Goal: Task Accomplishment & Management: Manage account settings

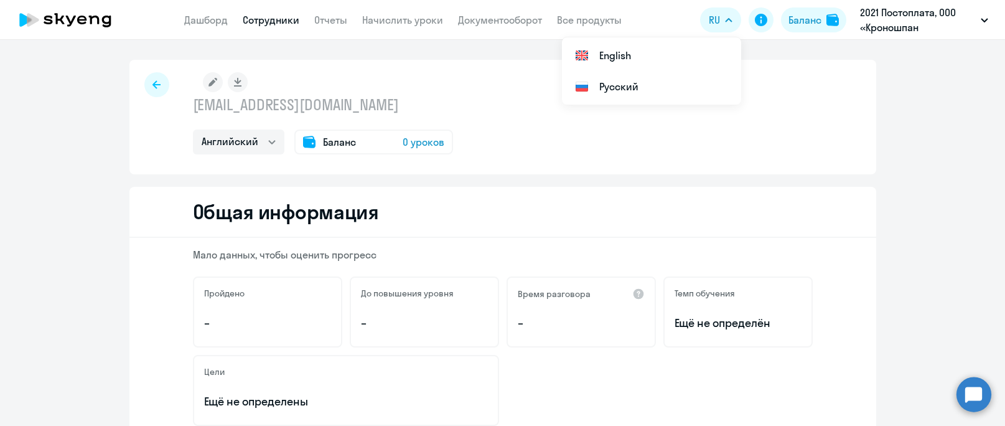
select select "english"
click at [475, 199] on div "Общая информация" at bounding box center [502, 212] width 747 height 51
click at [277, 106] on p "[EMAIL_ADDRESS][DOMAIN_NAME]" at bounding box center [323, 105] width 260 height 20
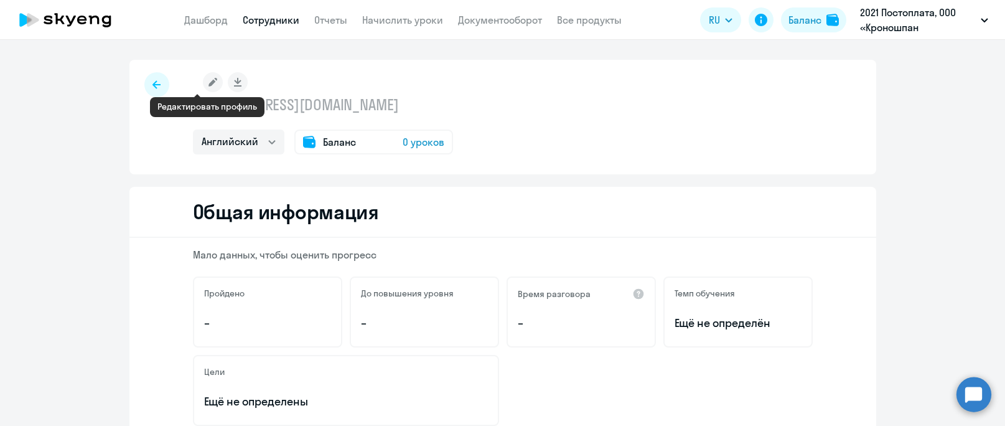
click at [209, 80] on rect at bounding box center [213, 82] width 20 height 20
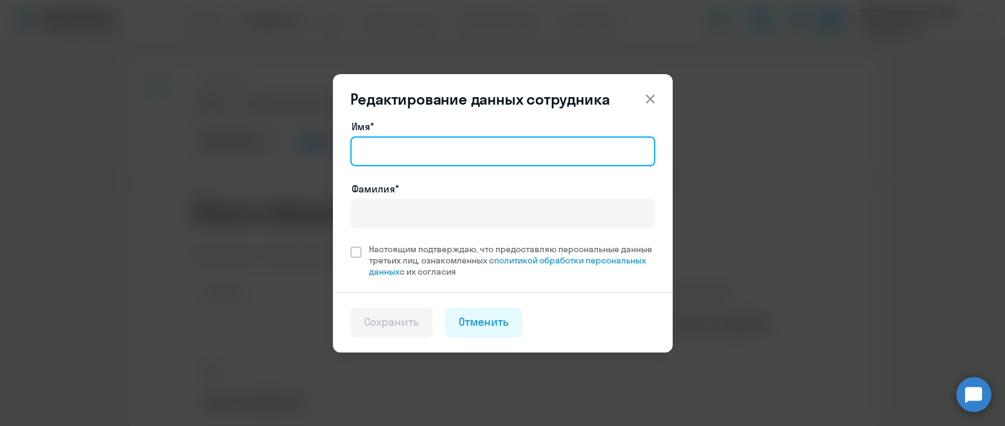
click at [408, 161] on input "Имя*" at bounding box center [502, 151] width 305 height 30
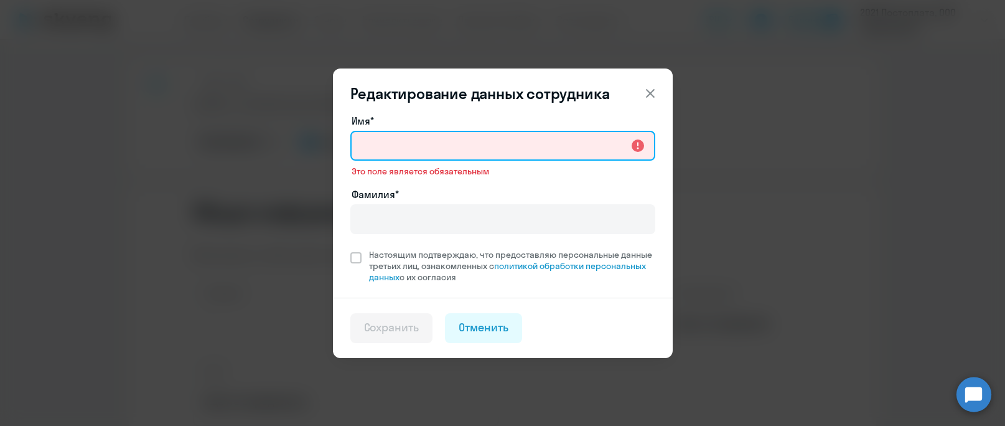
paste input "[PERSON_NAME]"
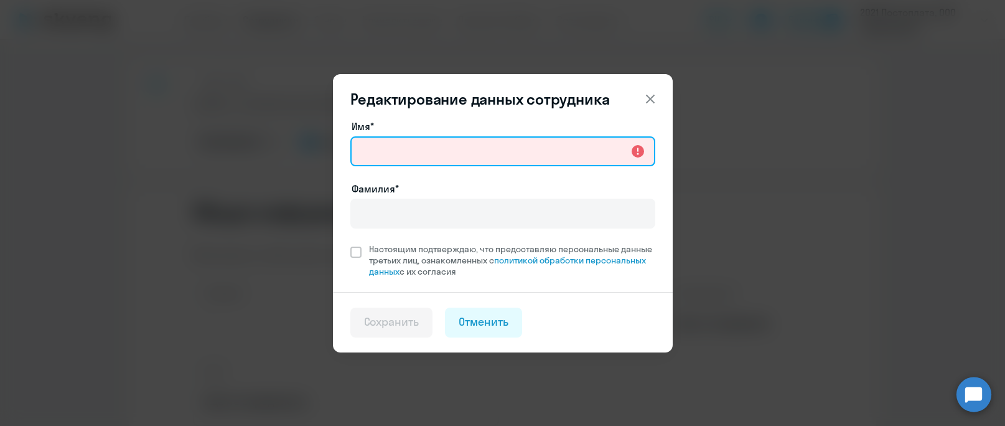
type input "[PERSON_NAME]"
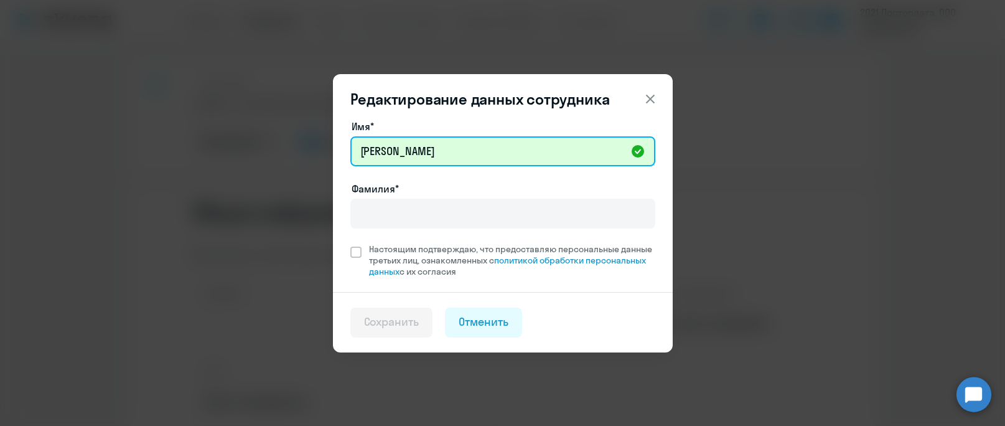
click at [428, 152] on input "[PERSON_NAME]" at bounding box center [502, 151] width 305 height 30
drag, startPoint x: 415, startPoint y: 152, endPoint x: 323, endPoint y: 141, distance: 92.8
click at [323, 141] on div "Редактирование данных сотрудника Имя* [PERSON_NAME]* Настоящим подтверждаю, что…" at bounding box center [503, 213] width 602 height 349
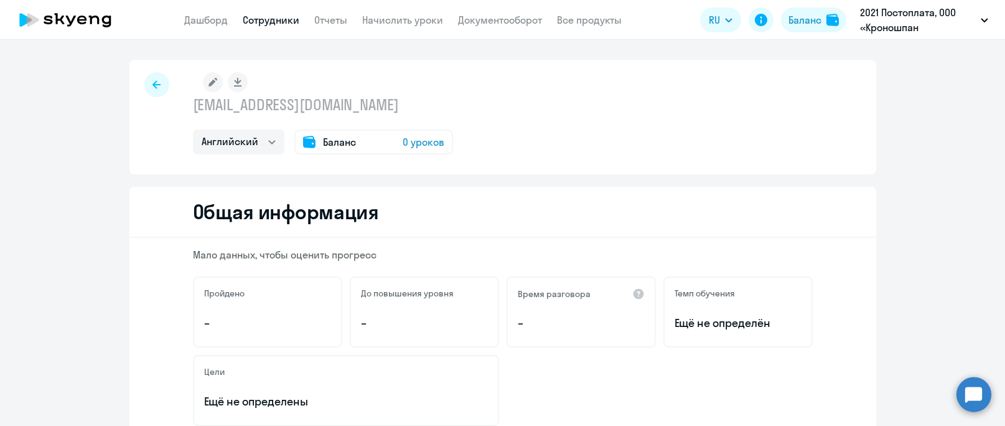
click at [204, 83] on rect at bounding box center [213, 82] width 20 height 20
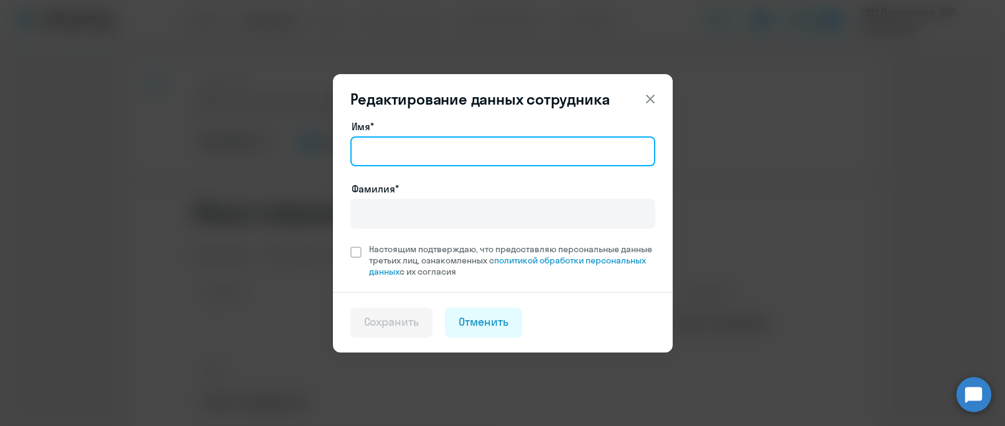
drag, startPoint x: 371, startPoint y: 148, endPoint x: 389, endPoint y: 153, distance: 18.7
click at [371, 148] on input "Имя*" at bounding box center [502, 151] width 305 height 30
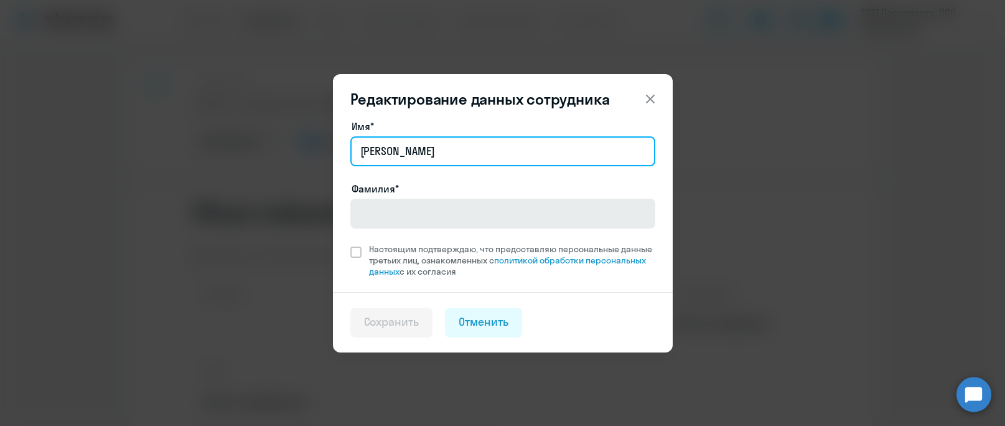
type input "[PERSON_NAME]"
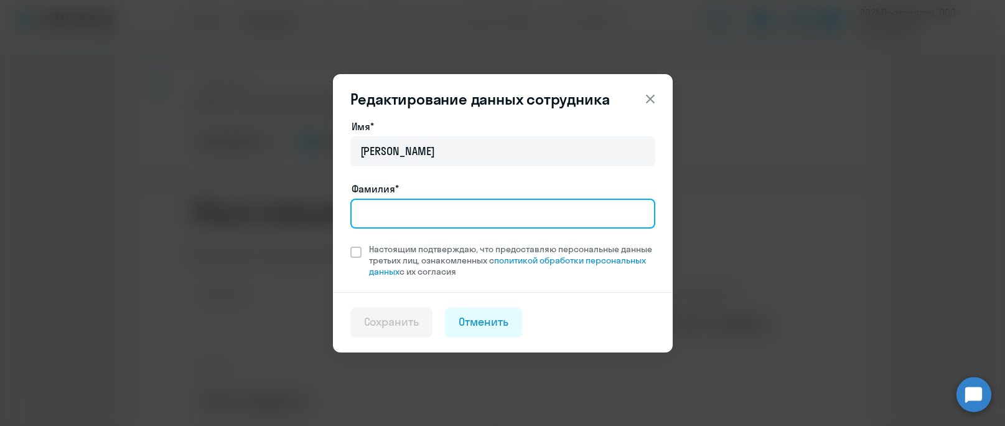
click at [391, 216] on input "Фамилия*" at bounding box center [502, 214] width 305 height 30
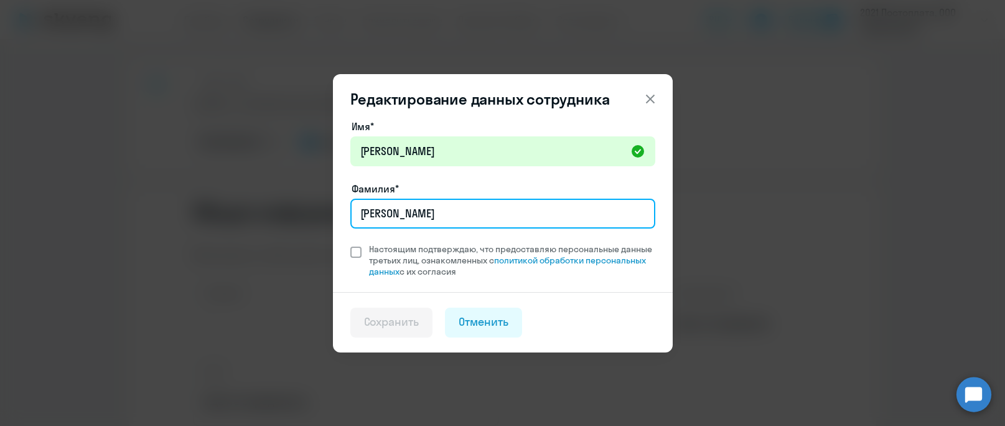
type input "[PERSON_NAME]"
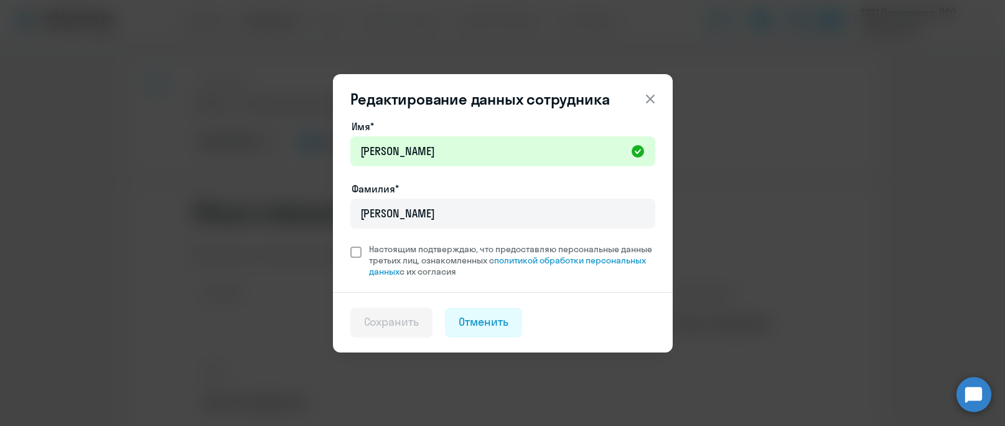
click at [361, 249] on label "Настоящим подтверждаю, что предоставляю персональные данные третьих лиц, ознако…" at bounding box center [502, 260] width 305 height 34
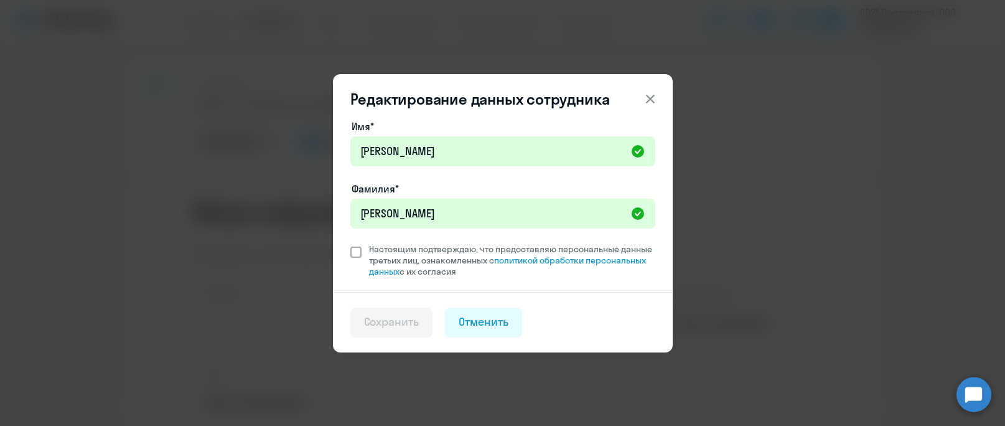
click at [357, 252] on span at bounding box center [355, 251] width 11 height 11
click at [350, 243] on input "Настоящим подтверждаю, что предоставляю персональные данные третьих лиц, ознако…" at bounding box center [350, 243] width 1 height 1
checkbox input "true"
click at [389, 325] on div "Сохранить" at bounding box center [391, 322] width 55 height 16
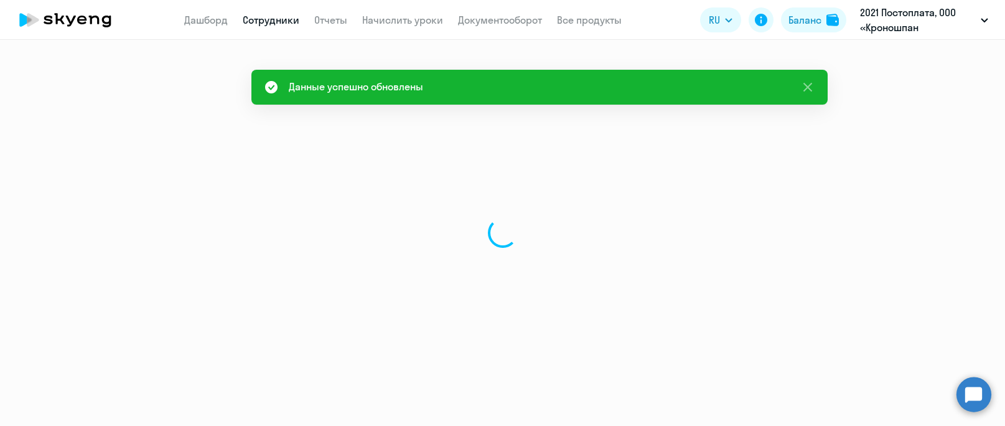
select select "english"
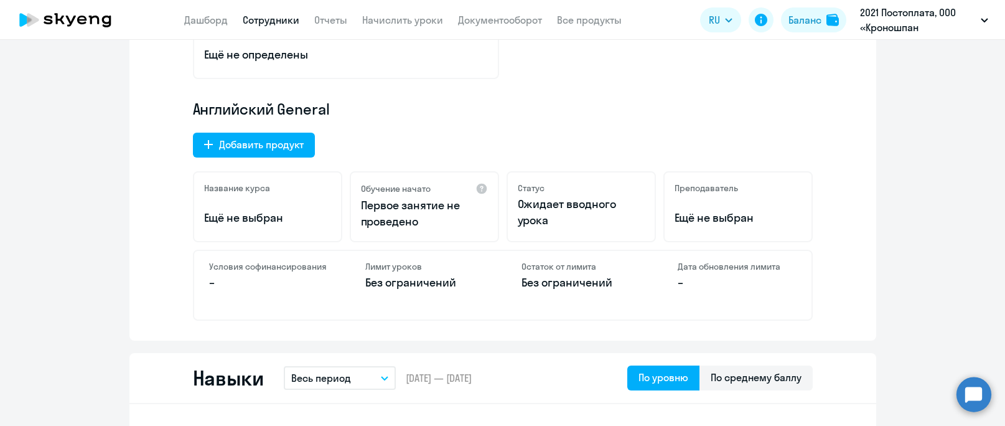
scroll to position [373, 0]
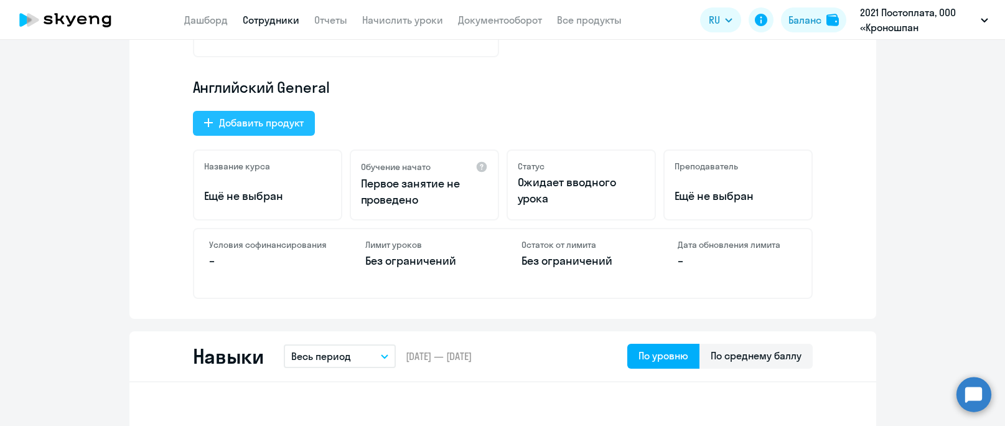
click at [276, 123] on div "Добавить продукт" at bounding box center [261, 122] width 85 height 15
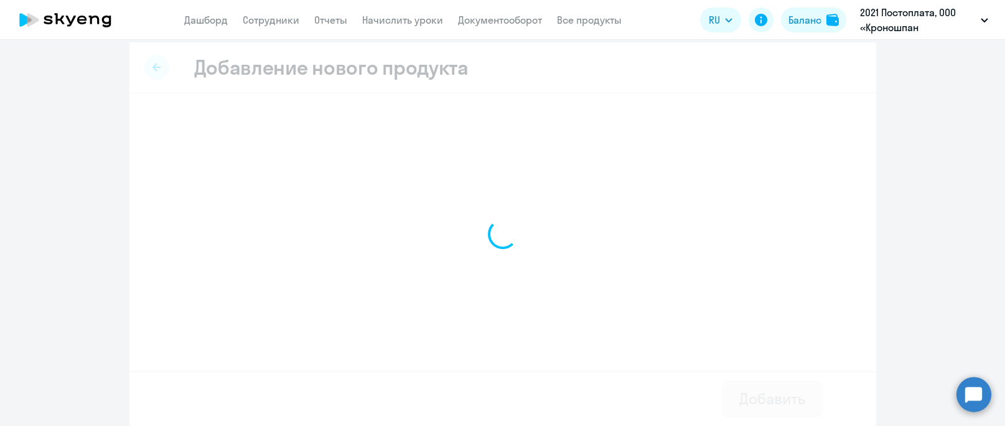
scroll to position [7, 0]
select select "english_adult_not_native_speaker_premium"
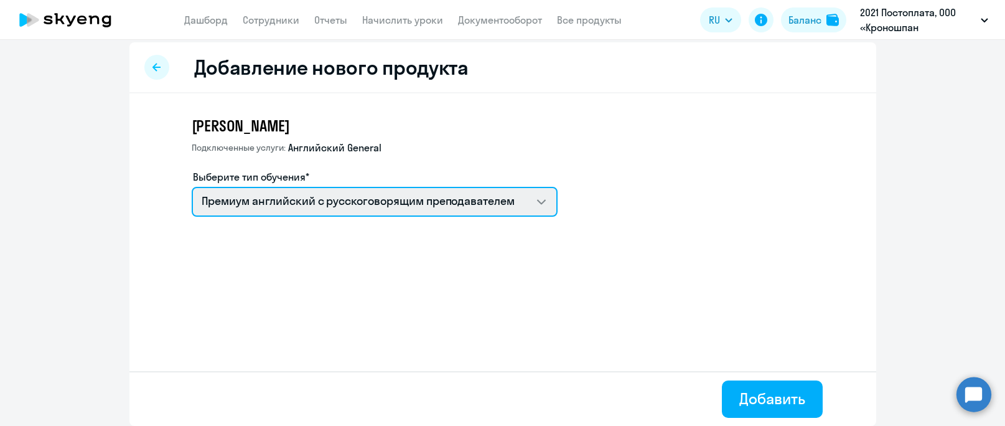
click at [534, 201] on select "Премиум английский с русскоговорящим преподавателем" at bounding box center [375, 202] width 366 height 30
click at [192, 187] on select "Премиум английский с русскоговорящим преподавателем" at bounding box center [375, 202] width 366 height 30
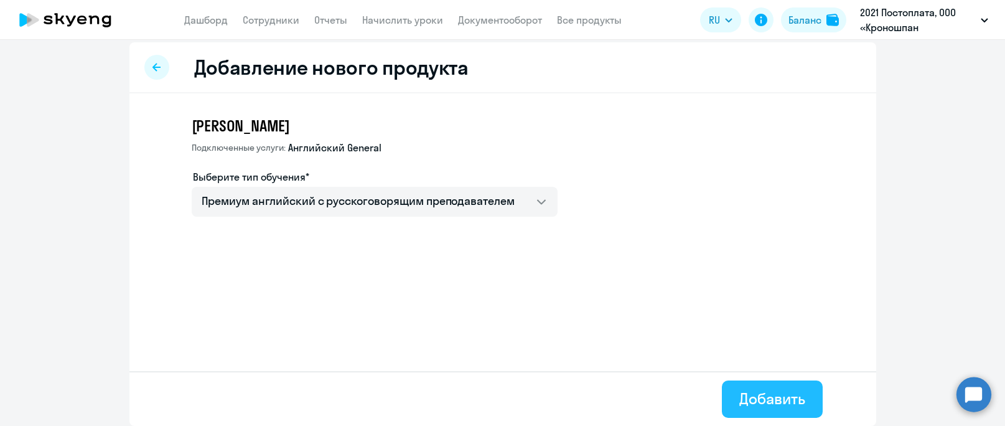
click at [756, 402] on div "Добавить" at bounding box center [771, 398] width 65 height 20
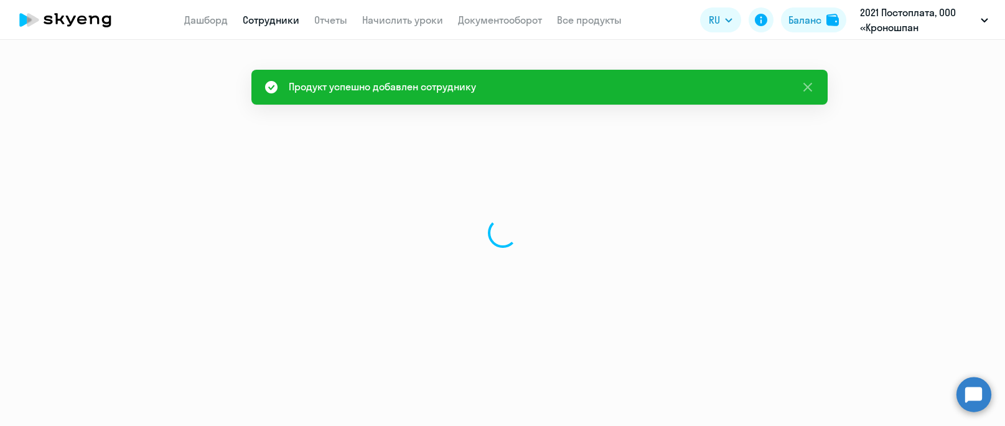
select select "english"
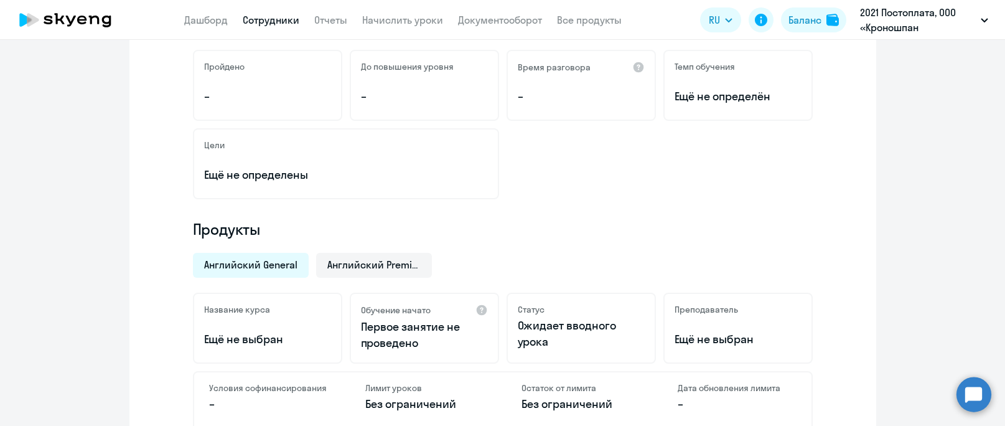
scroll to position [249, 0]
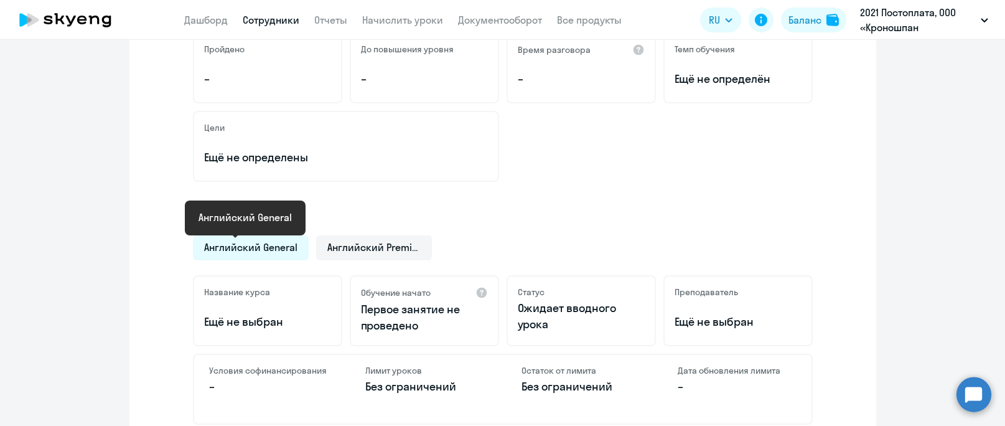
click at [225, 246] on span "Английский General" at bounding box center [250, 247] width 93 height 14
click at [239, 248] on span "Английский General" at bounding box center [250, 247] width 93 height 14
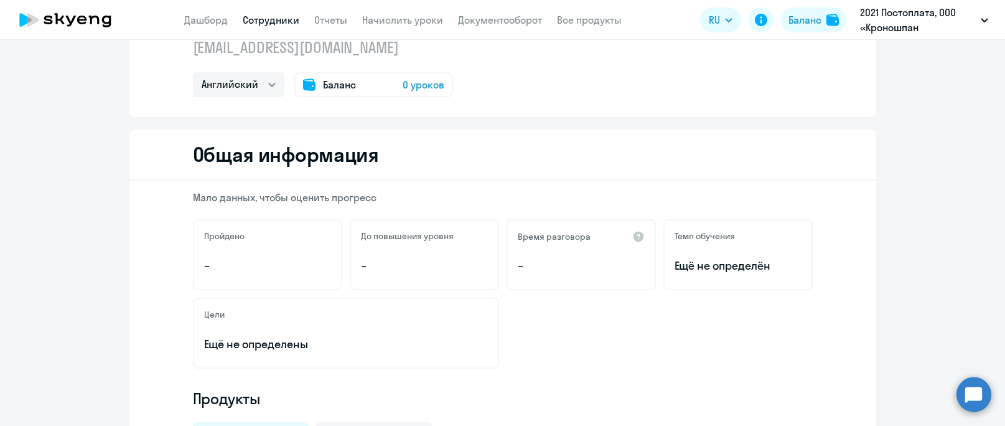
scroll to position [0, 0]
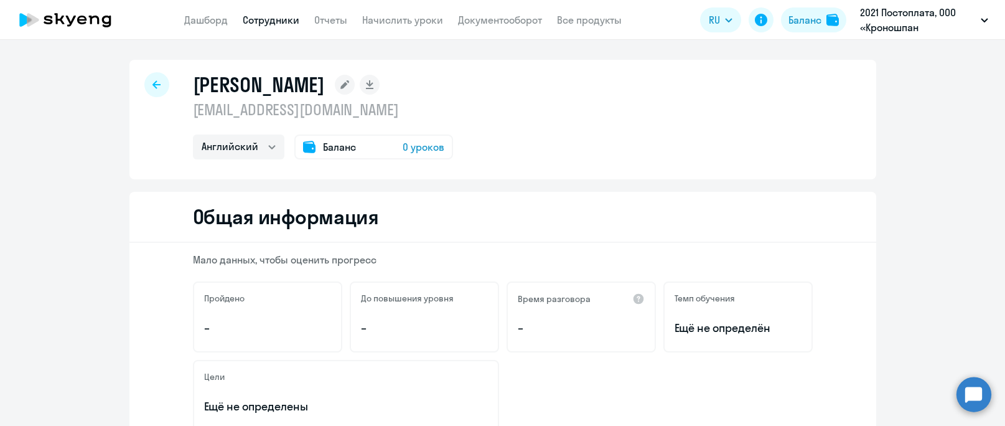
click at [414, 148] on span "0 уроков" at bounding box center [424, 146] width 42 height 15
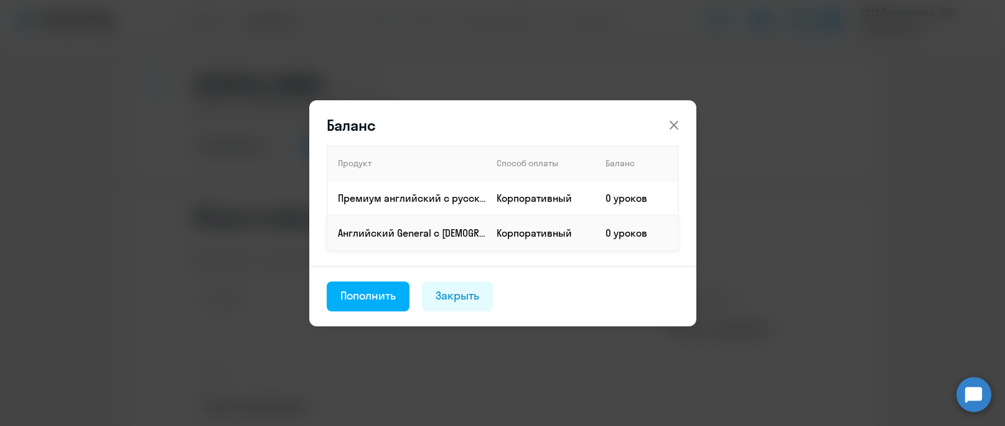
click at [615, 235] on td "0 уроков" at bounding box center [637, 232] width 83 height 35
click at [363, 248] on td "Английский General с [DEMOGRAPHIC_DATA] преподавателем" at bounding box center [406, 232] width 159 height 35
click at [366, 235] on p "Английский General с [DEMOGRAPHIC_DATA] преподавателем" at bounding box center [412, 233] width 148 height 14
click at [363, 293] on div "Пополнить" at bounding box center [368, 296] width 56 height 16
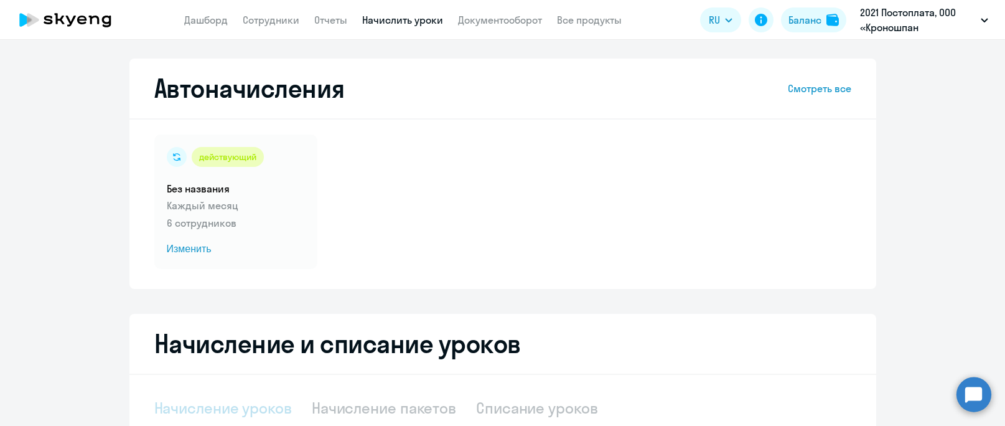
select select "10"
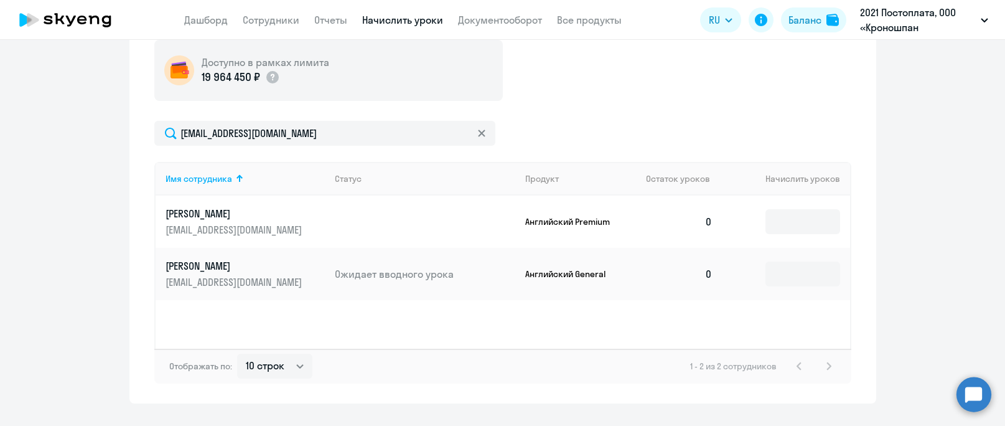
scroll to position [429, 0]
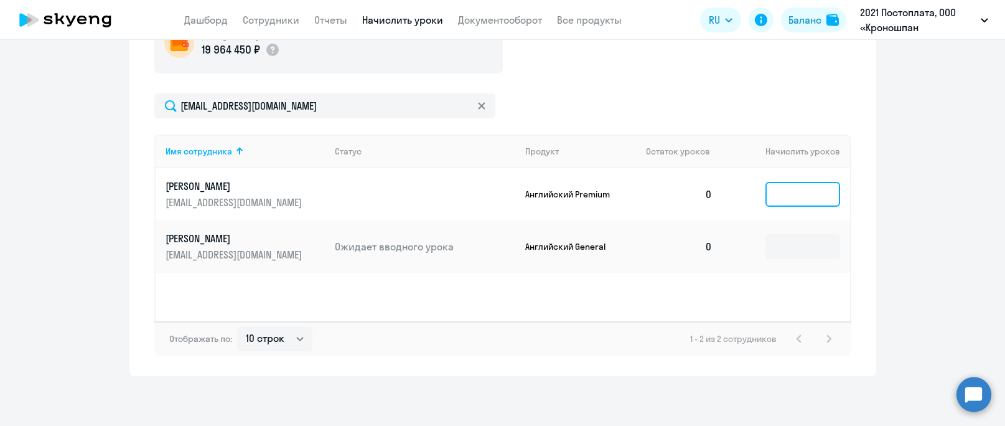
click at [789, 193] on input at bounding box center [803, 194] width 75 height 25
drag, startPoint x: 265, startPoint y: 192, endPoint x: 193, endPoint y: 194, distance: 72.2
click at [193, 194] on link "Комзалова Светлана [EMAIL_ADDRESS][DOMAIN_NAME]" at bounding box center [246, 194] width 160 height 30
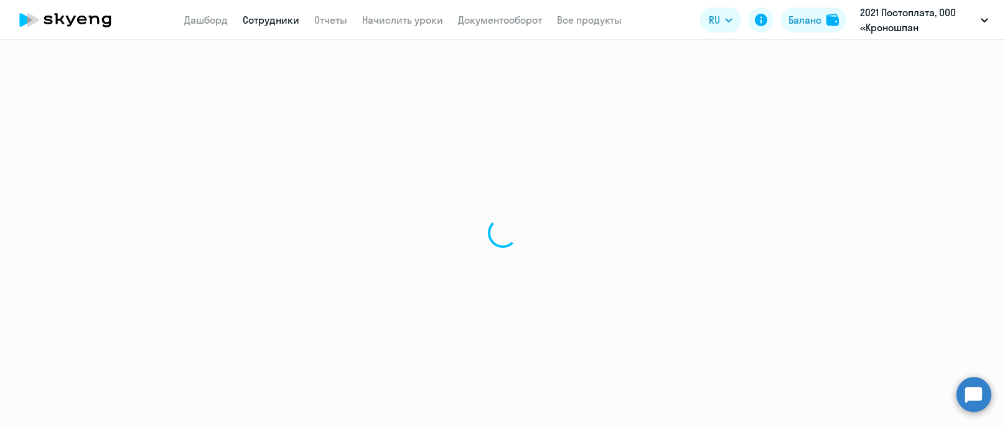
select select "english"
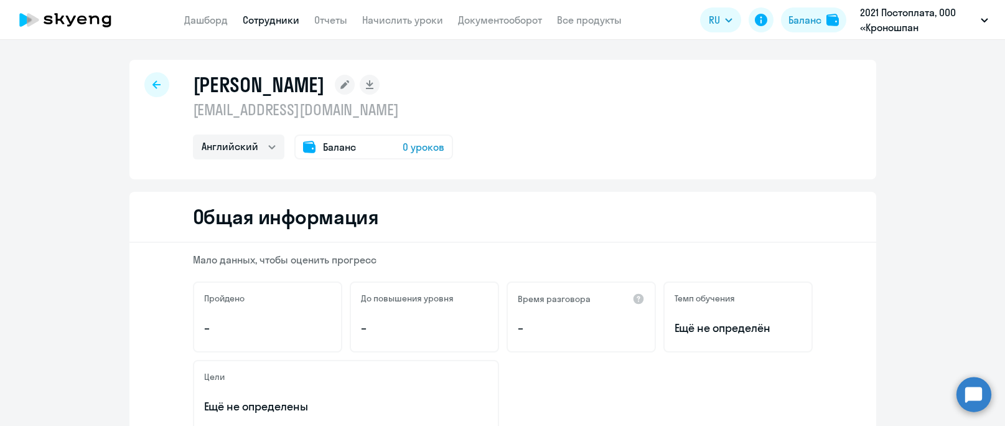
click at [349, 85] on icon at bounding box center [344, 84] width 9 height 9
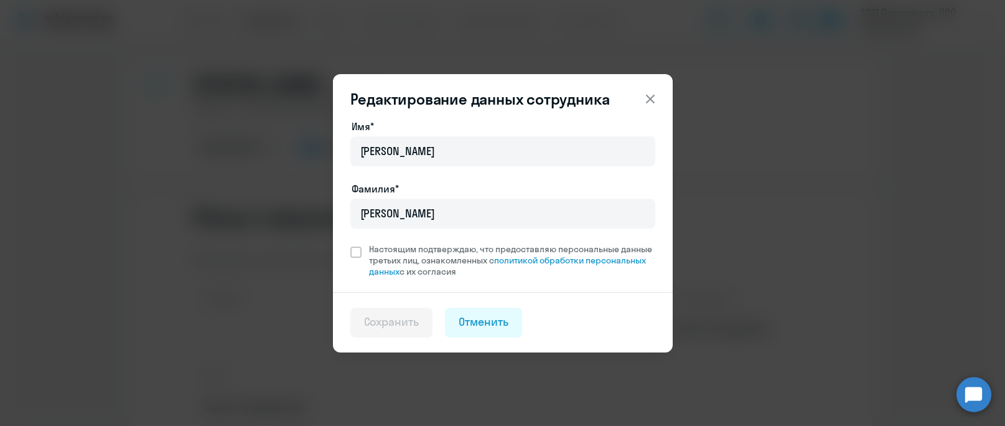
click at [653, 102] on icon at bounding box center [649, 98] width 9 height 9
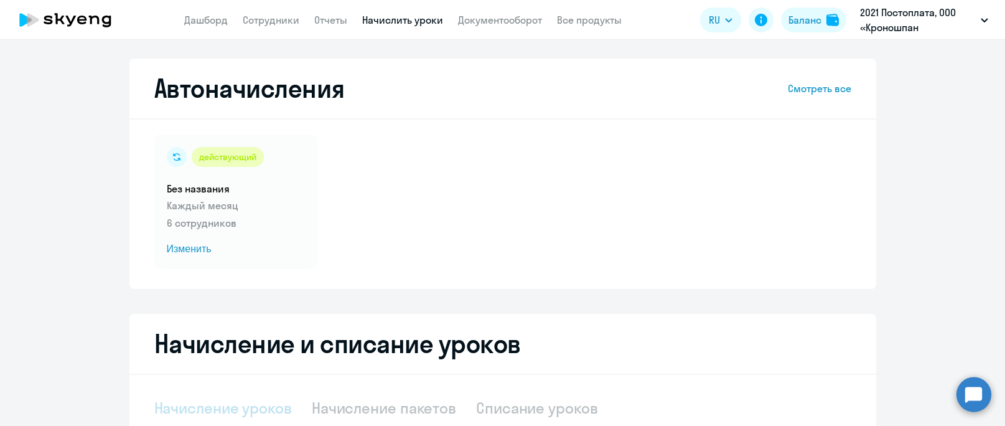
select select "10"
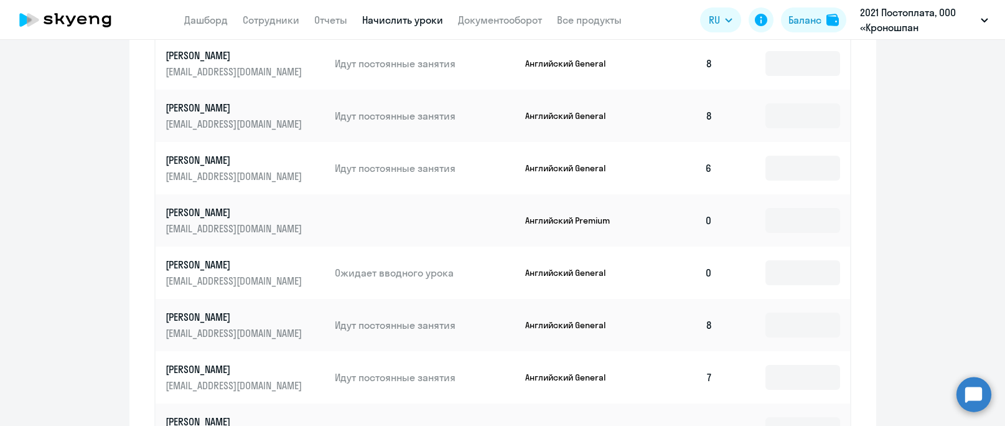
scroll to position [675, 0]
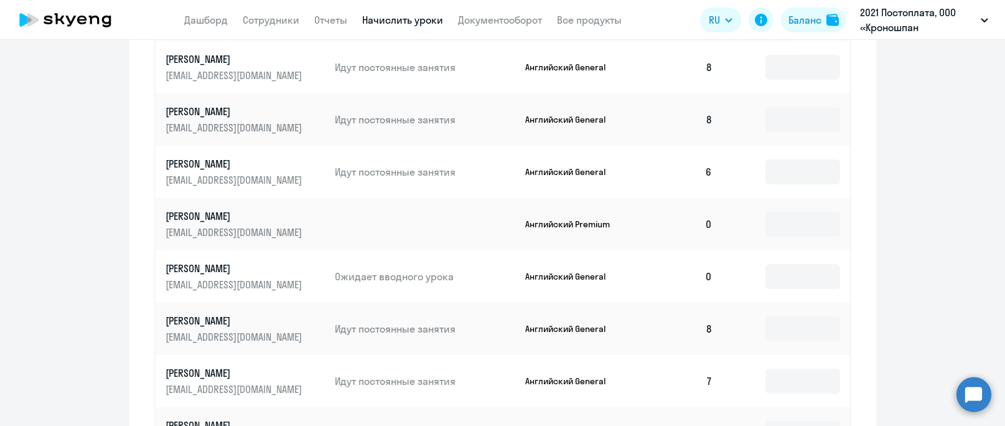
drag, startPoint x: 205, startPoint y: 203, endPoint x: 419, endPoint y: 204, distance: 214.7
click at [413, 204] on td at bounding box center [420, 224] width 190 height 52
click at [537, 218] on p "Английский Premium" at bounding box center [571, 223] width 93 height 11
drag, startPoint x: 537, startPoint y: 213, endPoint x: 388, endPoint y: 213, distance: 148.8
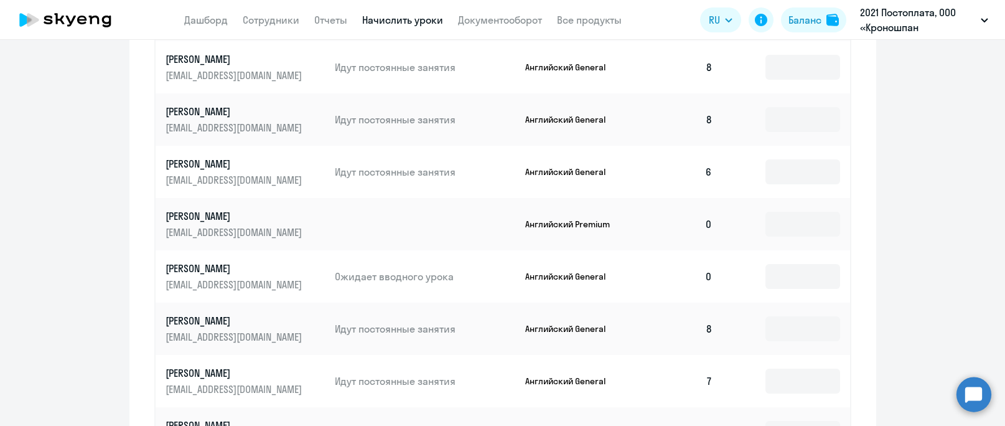
click at [388, 213] on td at bounding box center [420, 224] width 190 height 52
drag, startPoint x: 225, startPoint y: 212, endPoint x: 327, endPoint y: 193, distance: 103.9
click at [327, 198] on td at bounding box center [420, 224] width 190 height 52
click at [217, 261] on link "Комзалова Светлана [EMAIL_ADDRESS][DOMAIN_NAME]" at bounding box center [246, 276] width 160 height 30
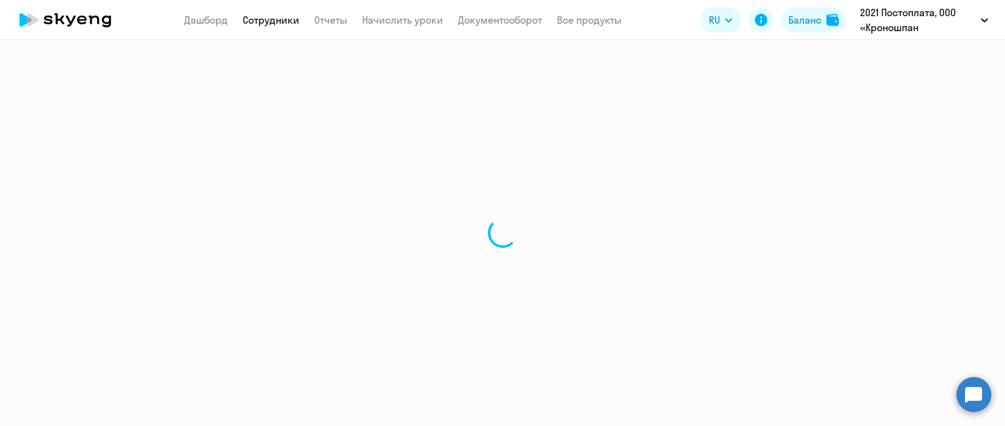
select select "english"
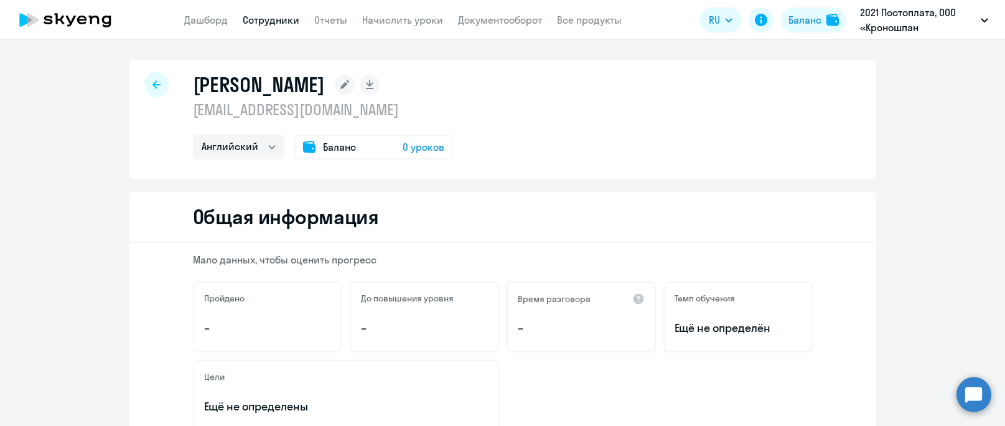
click at [413, 147] on span "0 уроков" at bounding box center [424, 146] width 42 height 15
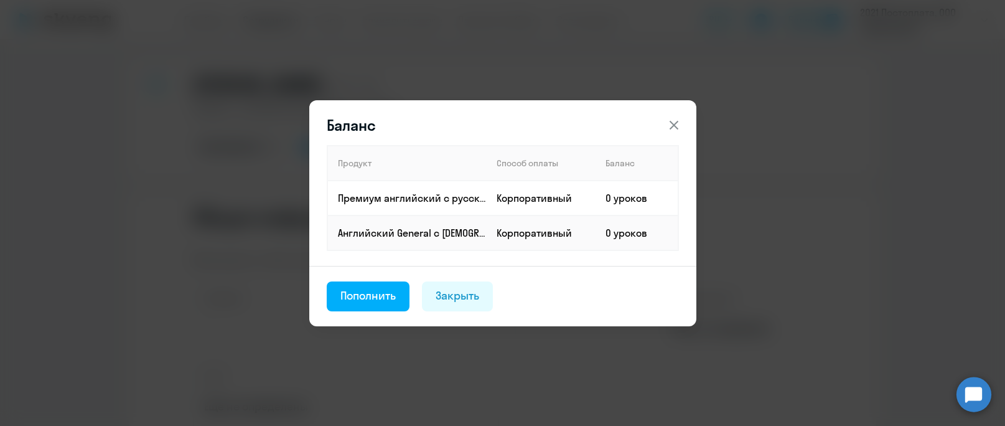
drag, startPoint x: 673, startPoint y: 123, endPoint x: 681, endPoint y: 124, distance: 8.3
click at [672, 123] on icon at bounding box center [674, 125] width 15 height 15
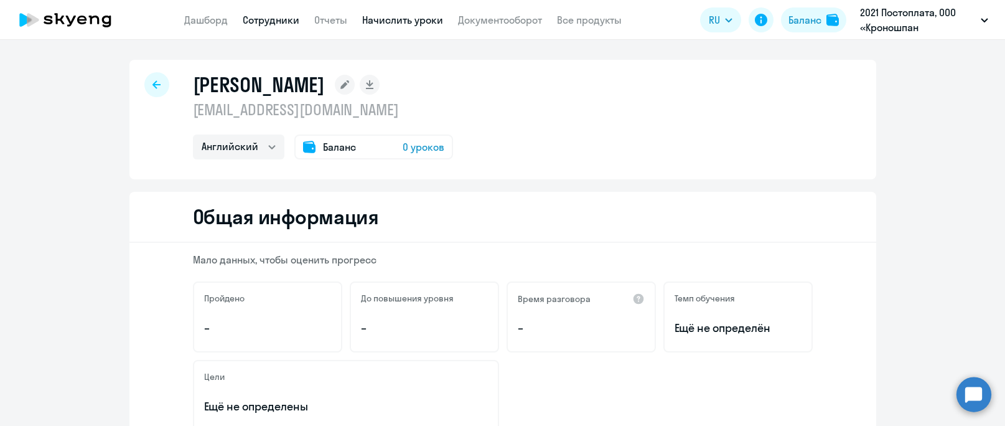
click at [405, 22] on link "Начислить уроки" at bounding box center [402, 20] width 81 height 12
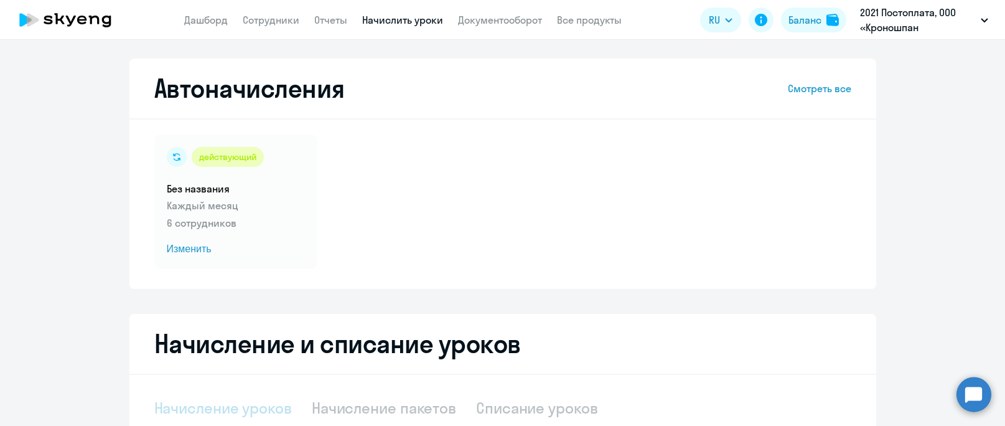
select select "10"
click at [405, 244] on div "действующий Без названия Каждый месяц 6 сотрудников Изменить" at bounding box center [502, 201] width 697 height 134
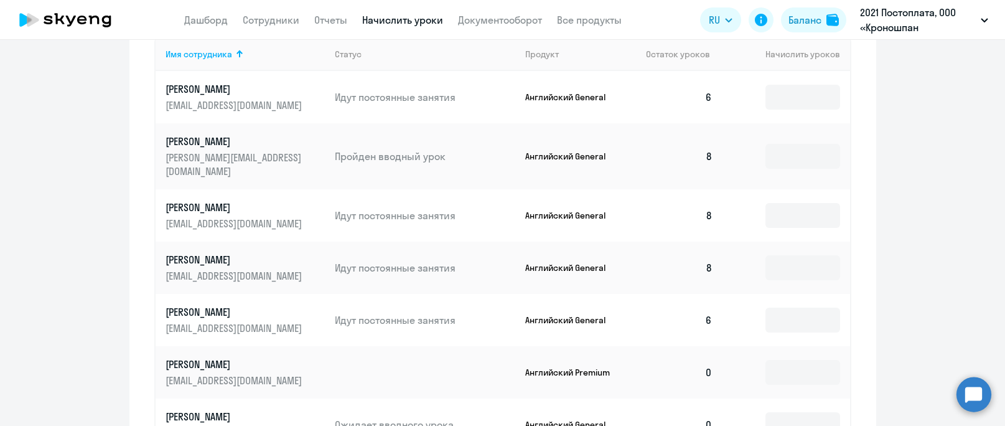
scroll to position [622, 0]
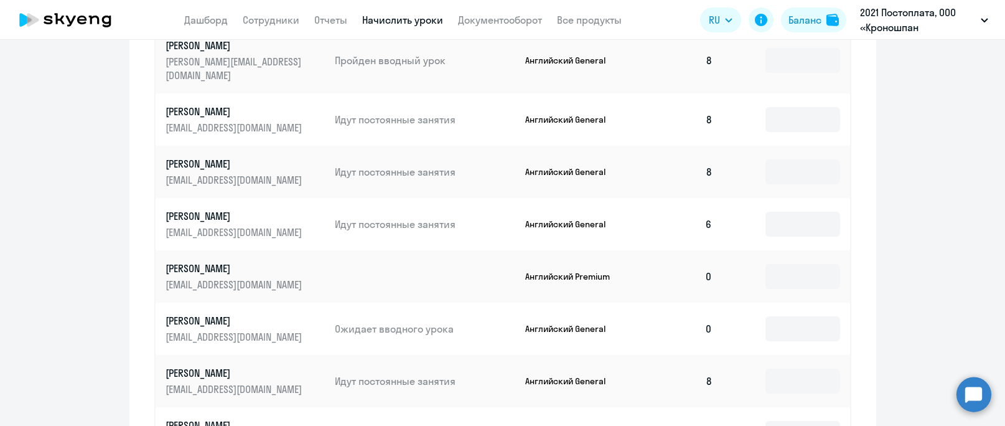
click at [423, 322] on p "Ожидает вводного урока" at bounding box center [425, 329] width 180 height 14
click at [421, 322] on p "Ожидает вводного урока" at bounding box center [425, 329] width 180 height 14
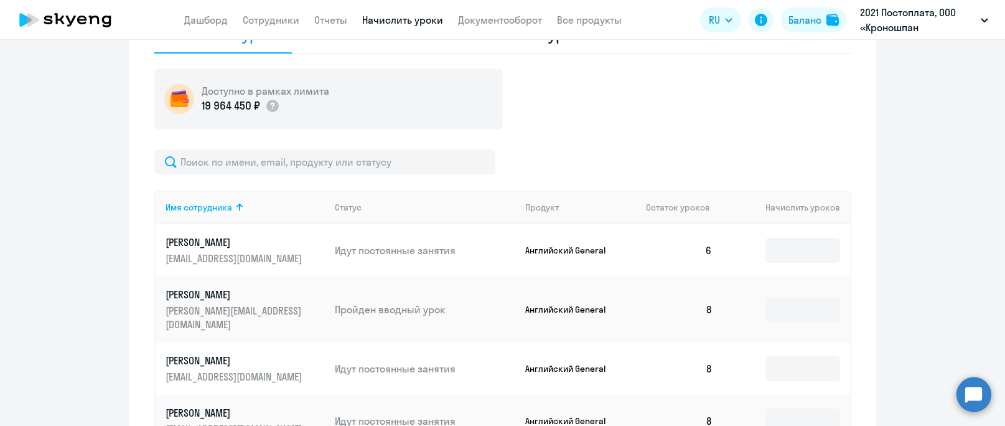
scroll to position [187, 0]
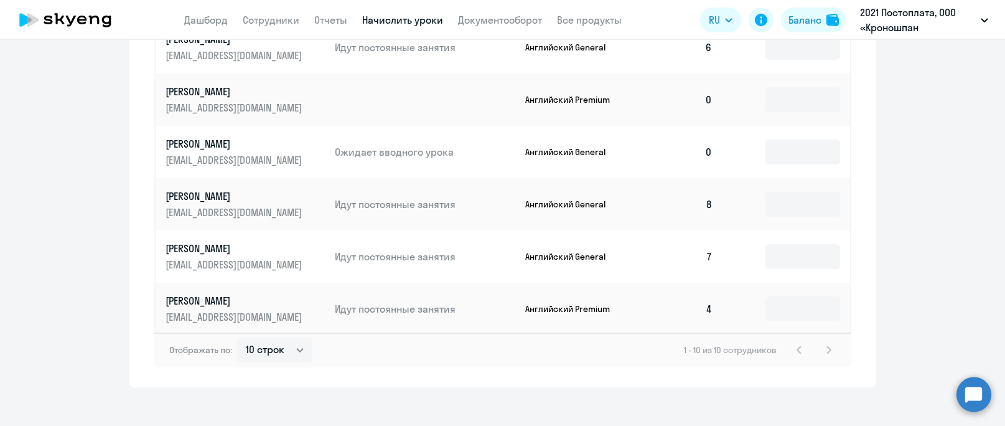
click at [443, 262] on td "Идут постоянные занятия" at bounding box center [420, 256] width 190 height 52
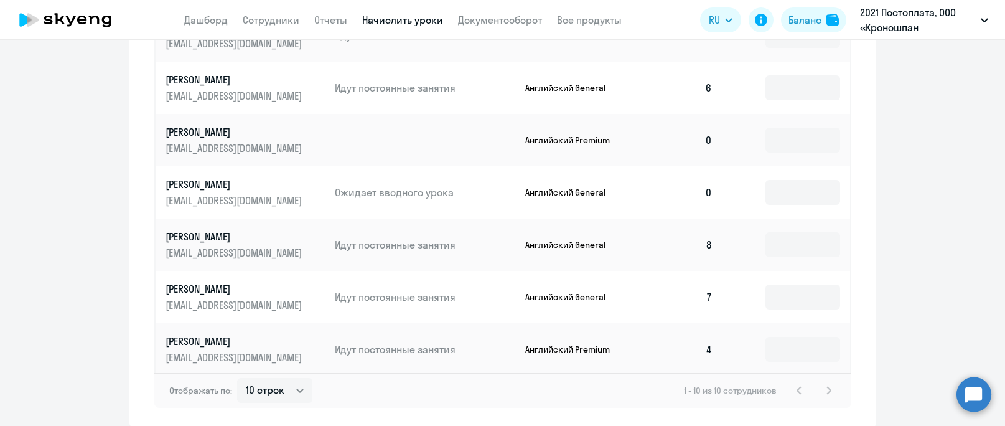
scroll to position [737, 0]
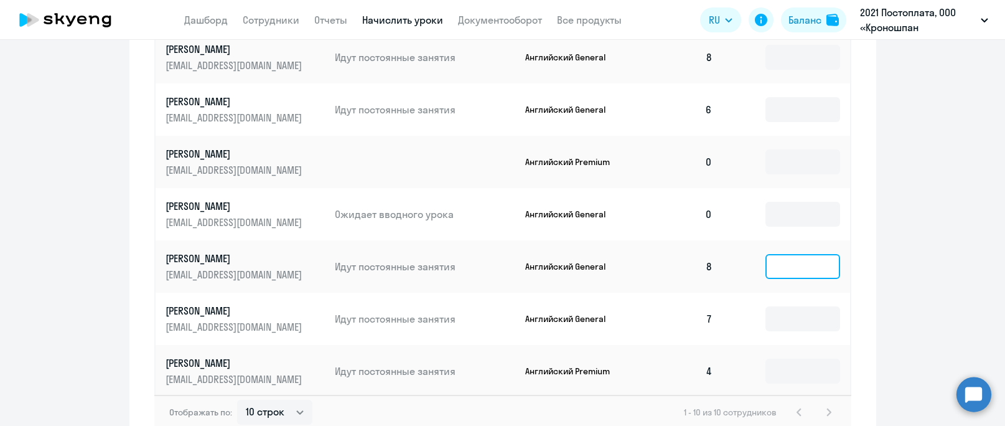
click at [818, 260] on input at bounding box center [803, 266] width 75 height 25
click at [709, 209] on td "0" at bounding box center [679, 214] width 87 height 52
click at [771, 202] on input at bounding box center [803, 214] width 75 height 25
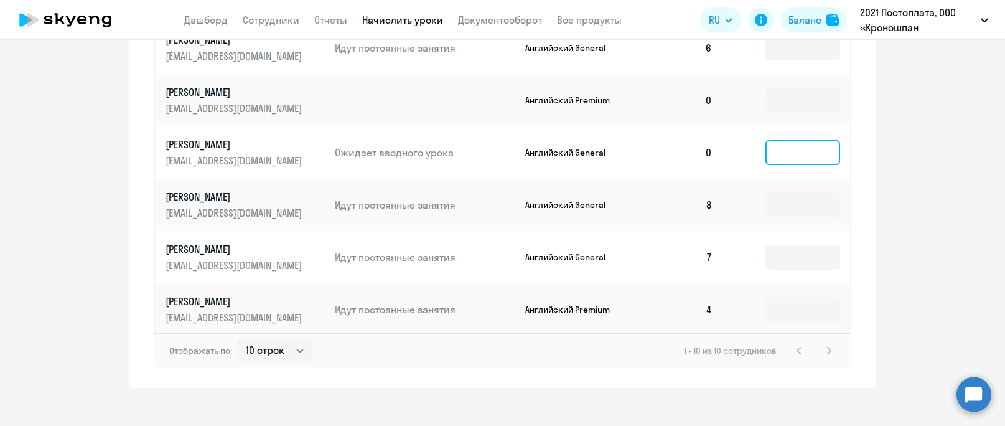
scroll to position [799, 0]
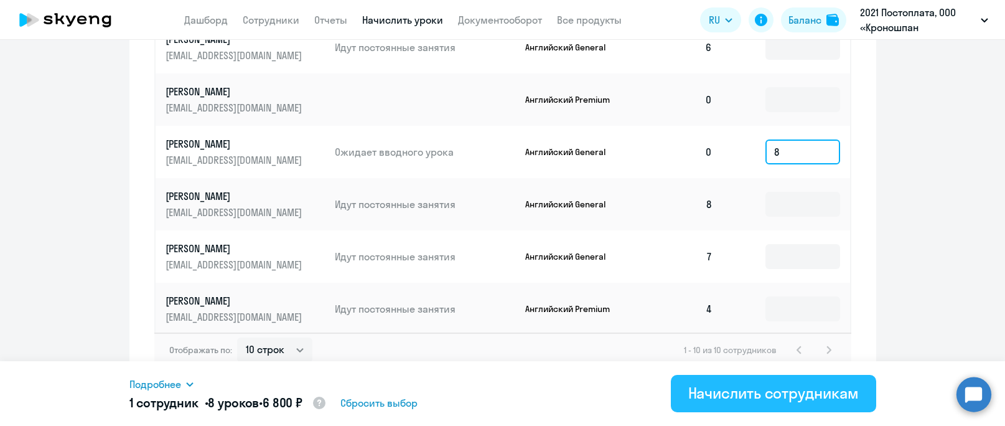
type input "8"
click at [764, 393] on div "Начислить сотрудникам" at bounding box center [773, 393] width 171 height 20
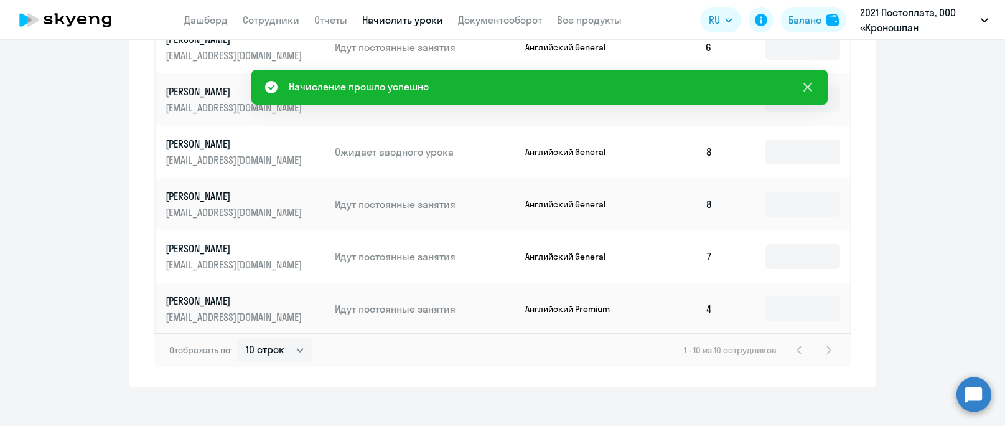
click at [813, 86] on icon at bounding box center [807, 87] width 15 height 15
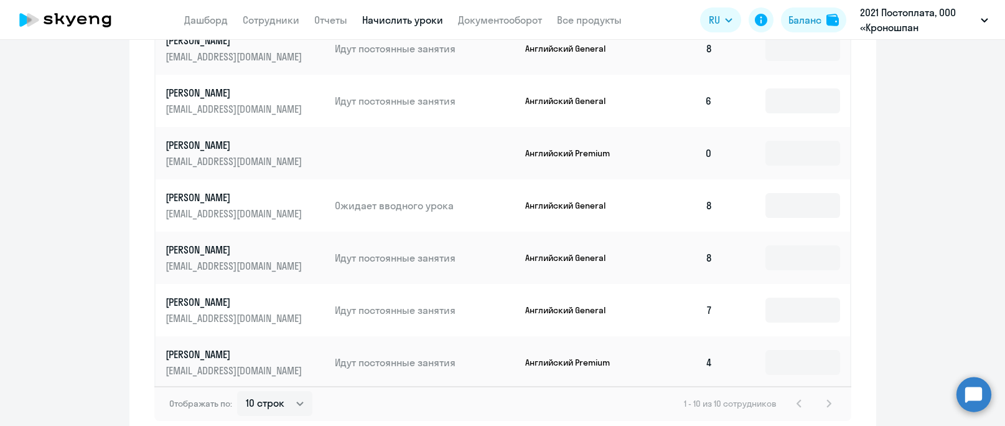
scroll to position [675, 0]
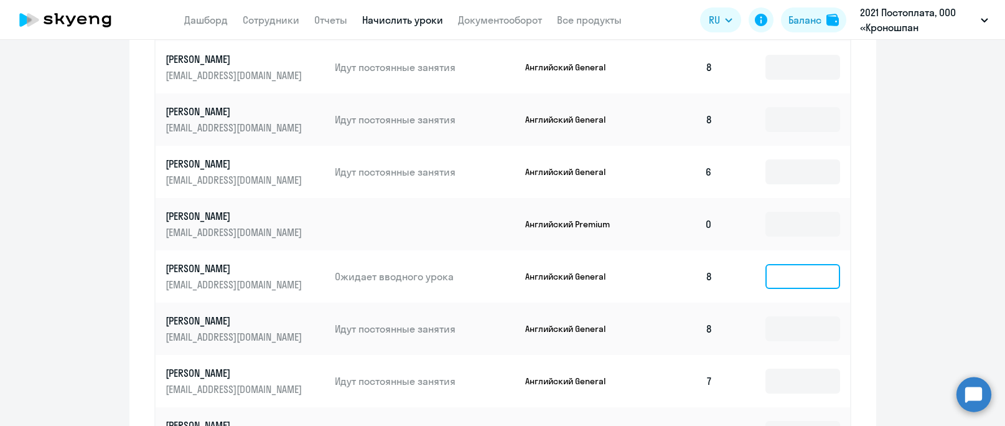
click at [798, 264] on input at bounding box center [803, 276] width 75 height 25
click at [710, 258] on td "8" at bounding box center [679, 276] width 87 height 52
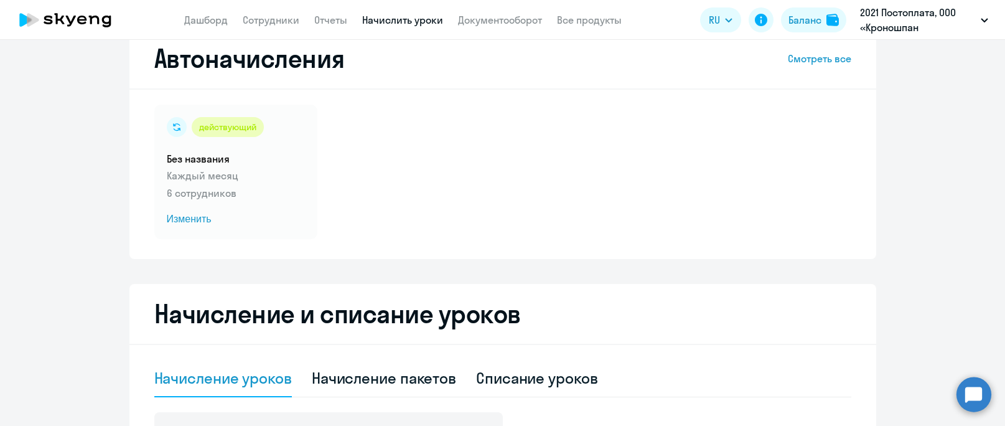
scroll to position [0, 0]
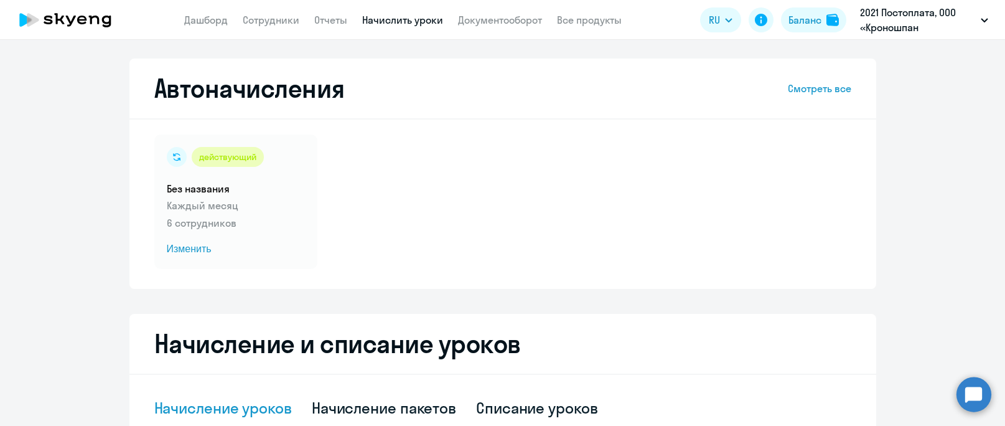
click at [392, 261] on div "действующий Без названия Каждый месяц 6 сотрудников Изменить" at bounding box center [502, 201] width 697 height 134
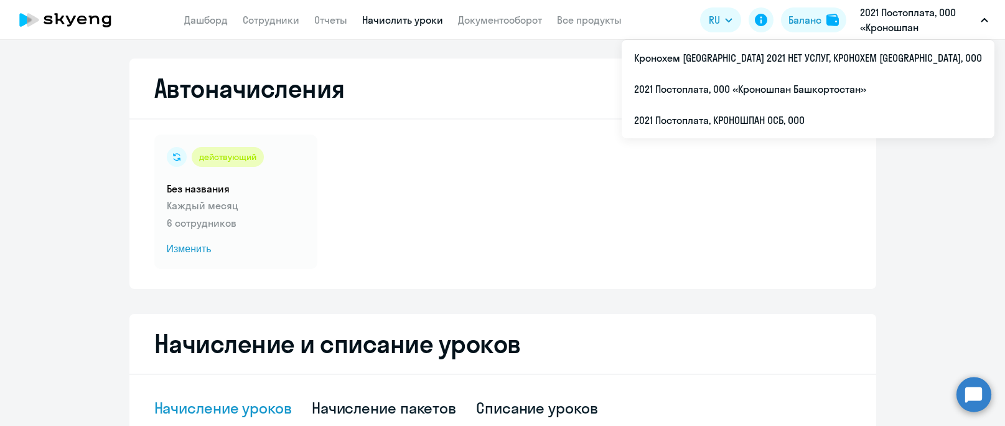
click at [639, 144] on div "действующий Без названия Каждый месяц 6 сотрудников Изменить" at bounding box center [502, 201] width 697 height 134
